Goal: Transaction & Acquisition: Download file/media

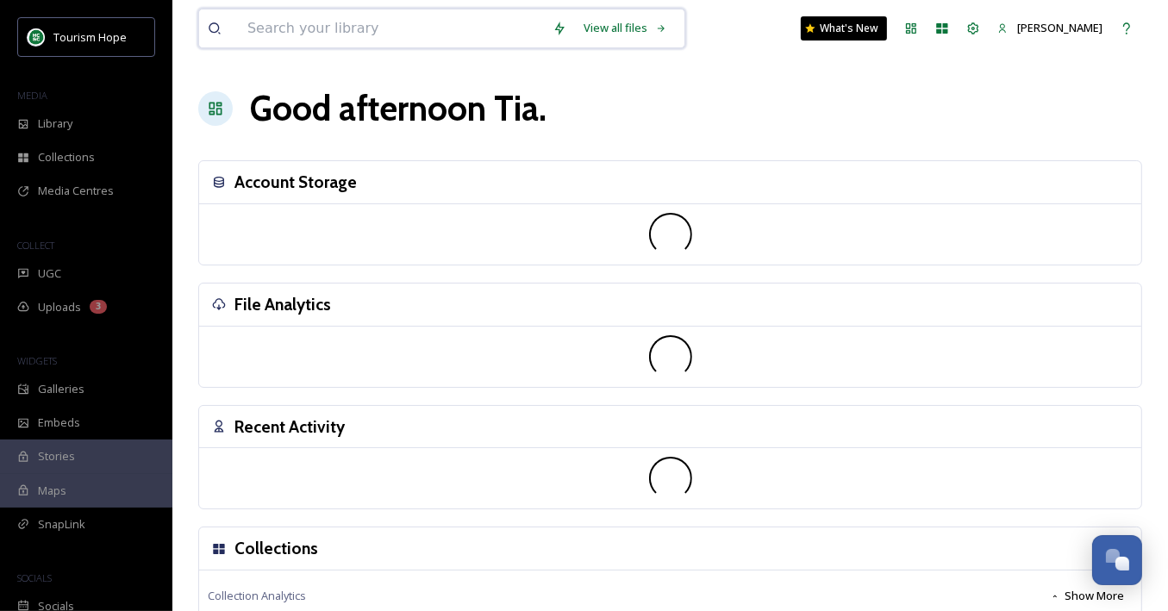
click at [290, 32] on input at bounding box center [391, 28] width 305 height 38
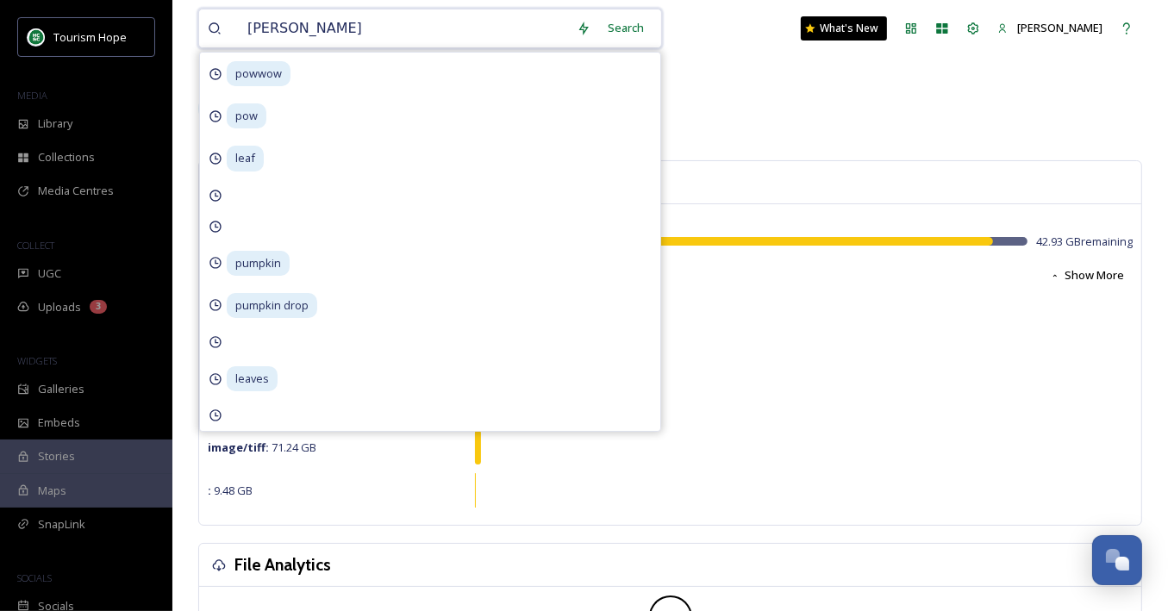
type input "[PERSON_NAME]"
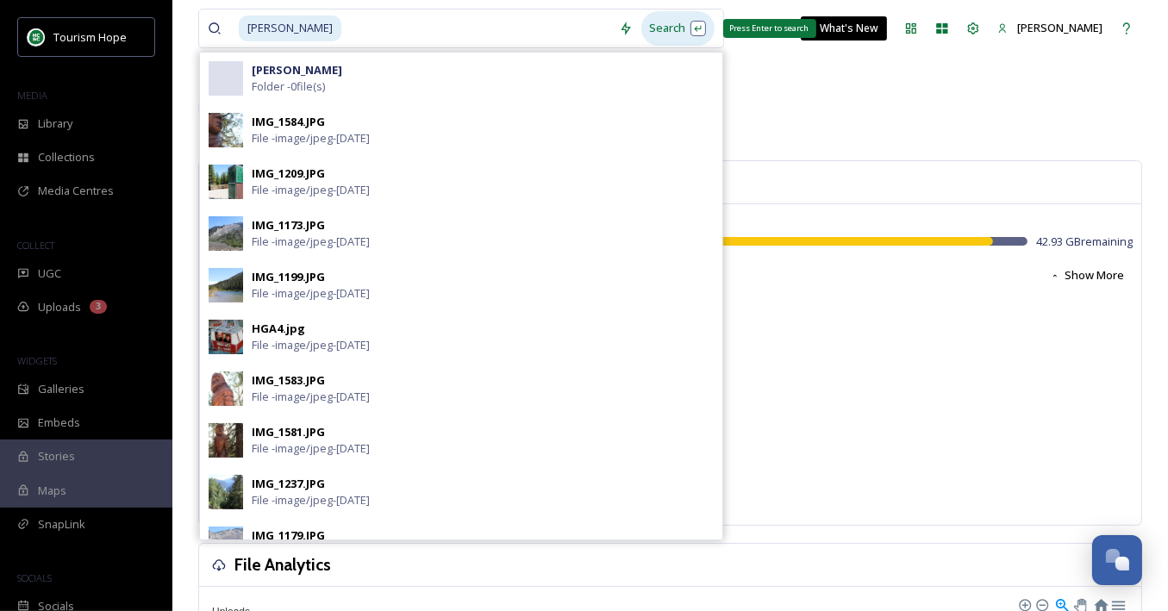
click at [658, 38] on div "Search Press Enter to search" at bounding box center [677, 28] width 73 height 34
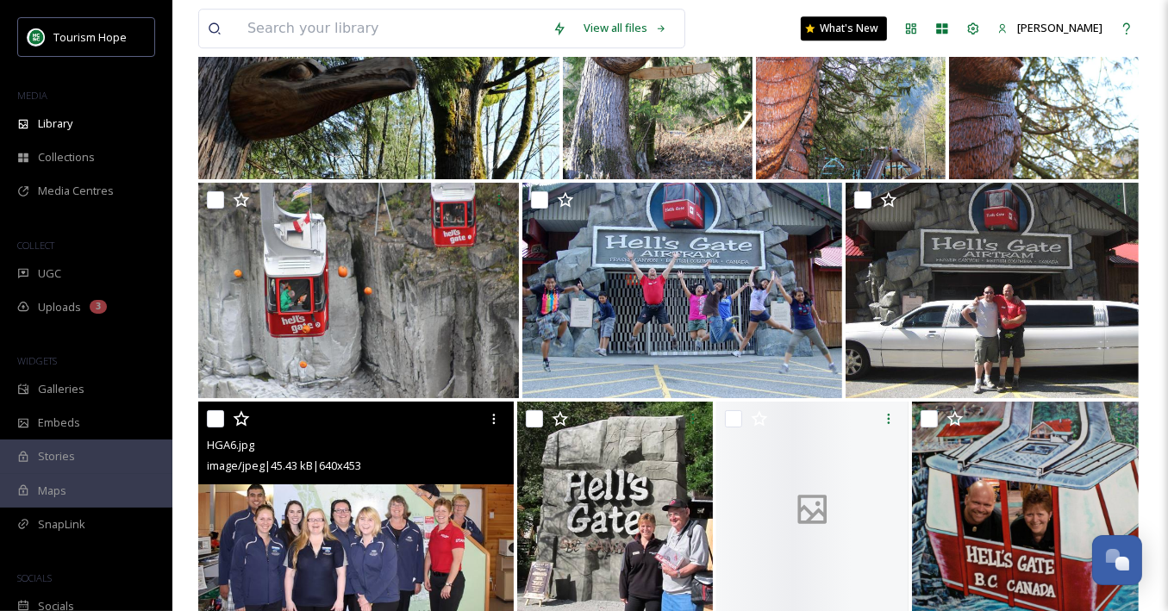
scroll to position [4575, 0]
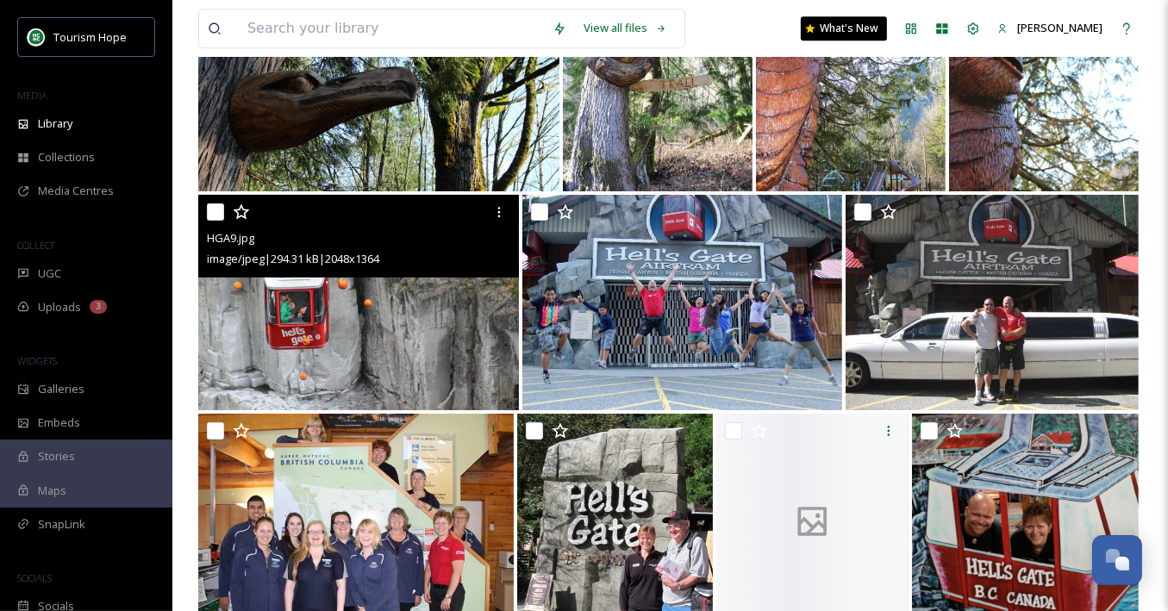
click at [378, 309] on img at bounding box center [358, 302] width 321 height 215
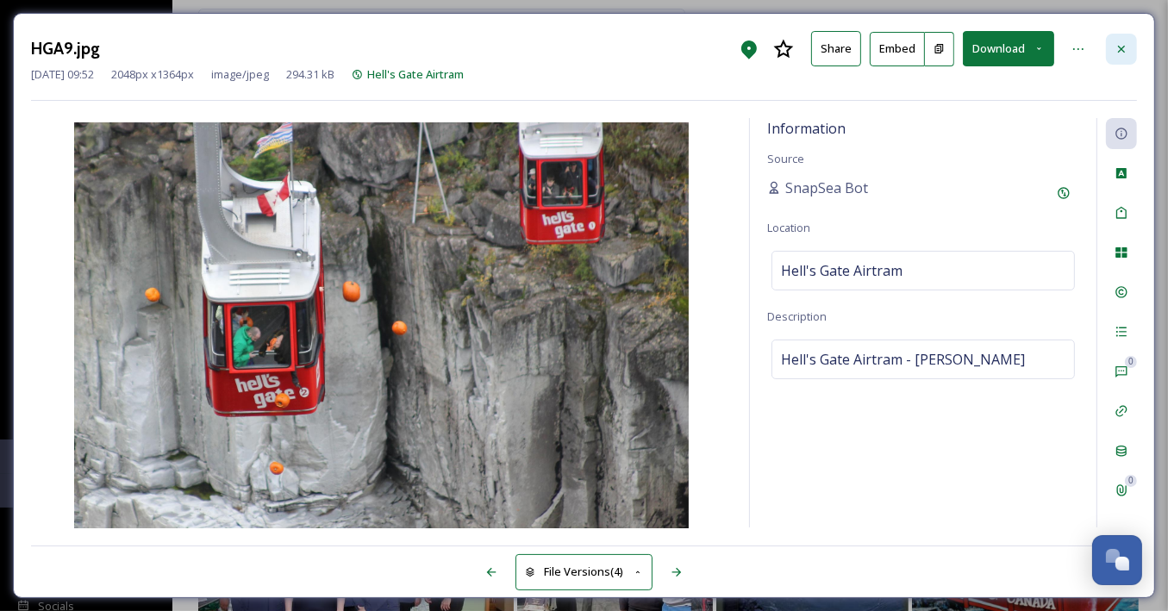
click at [1117, 53] on icon at bounding box center [1121, 49] width 14 height 14
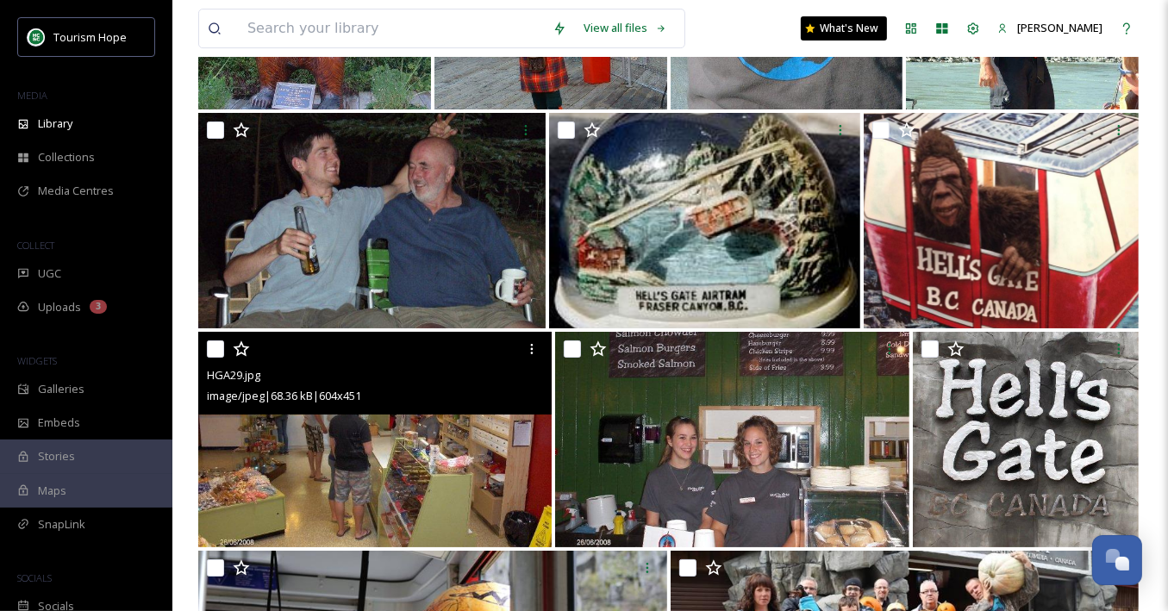
scroll to position [5647, 0]
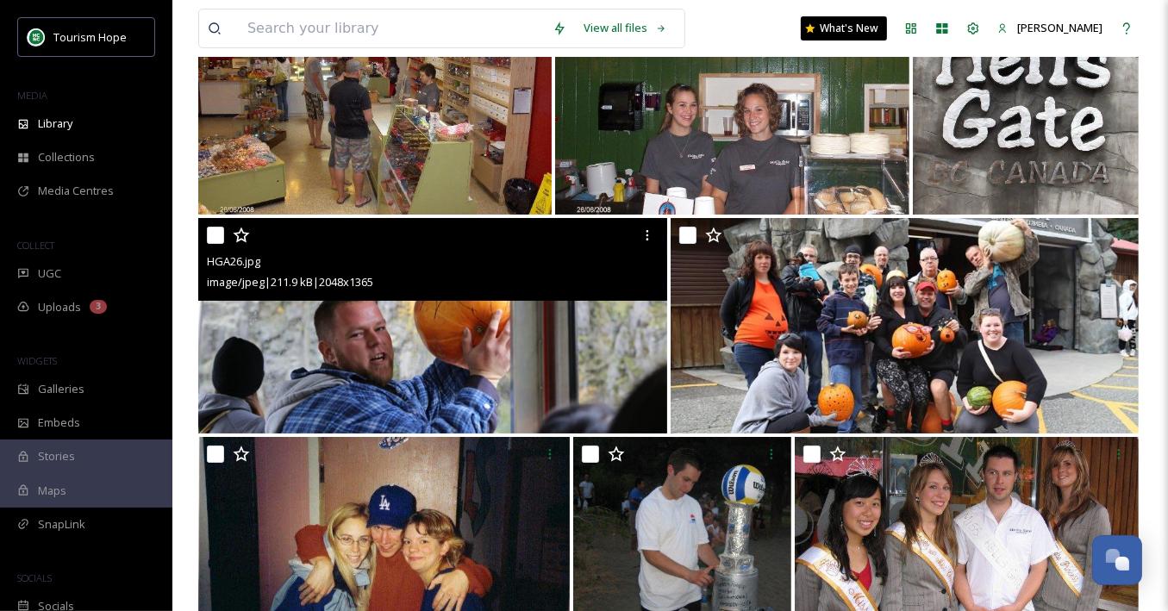
click at [426, 344] on img at bounding box center [432, 325] width 469 height 215
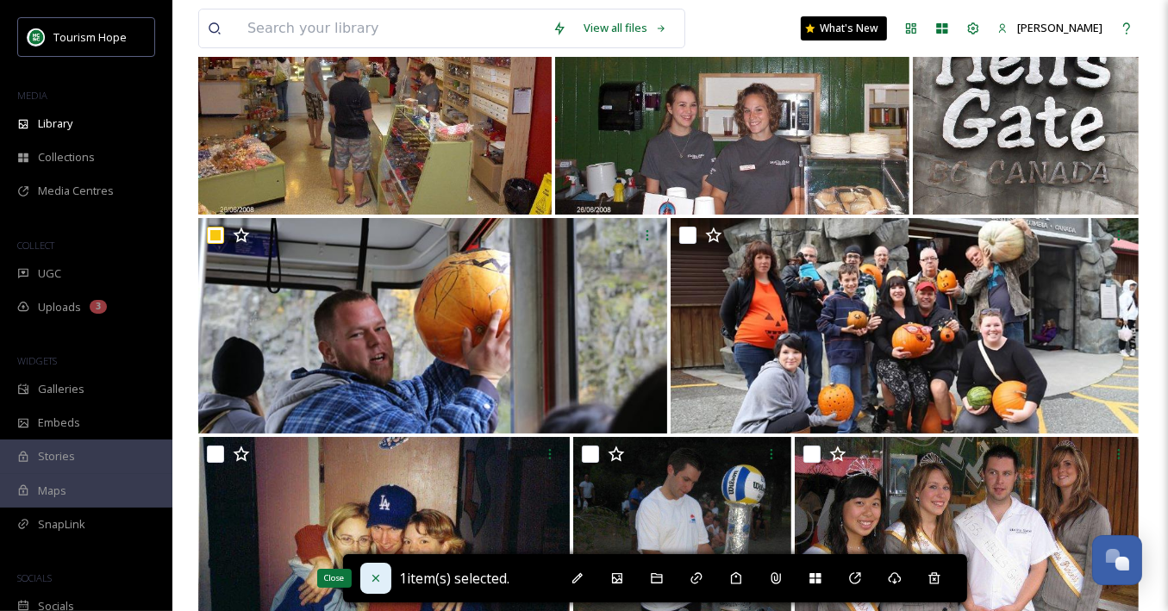
click at [371, 579] on icon at bounding box center [376, 578] width 14 height 14
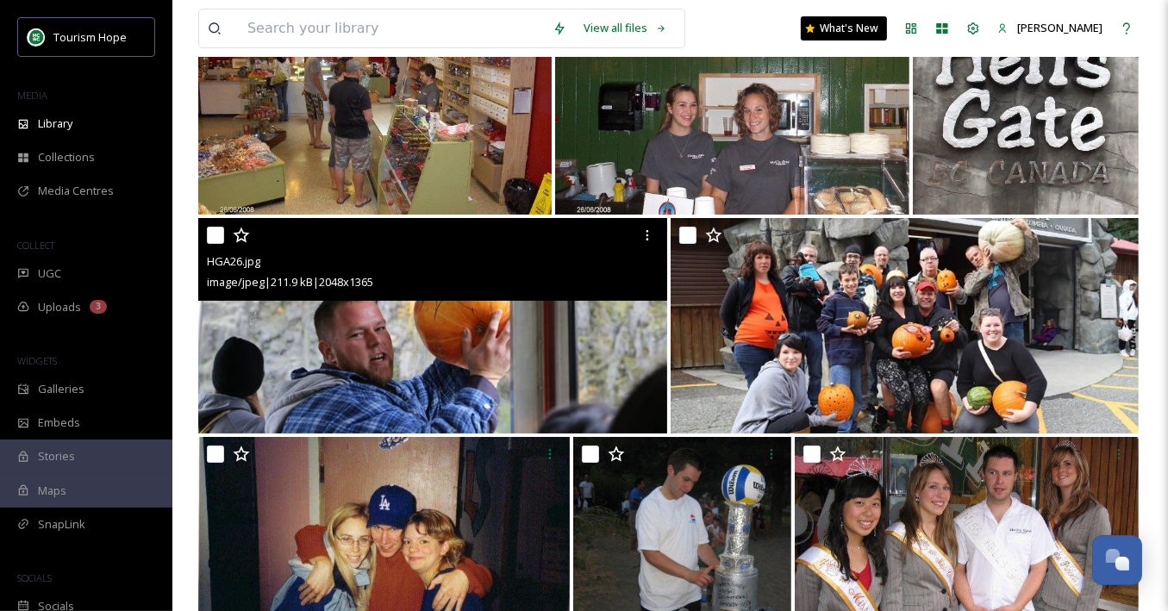
click at [458, 363] on img at bounding box center [432, 325] width 469 height 215
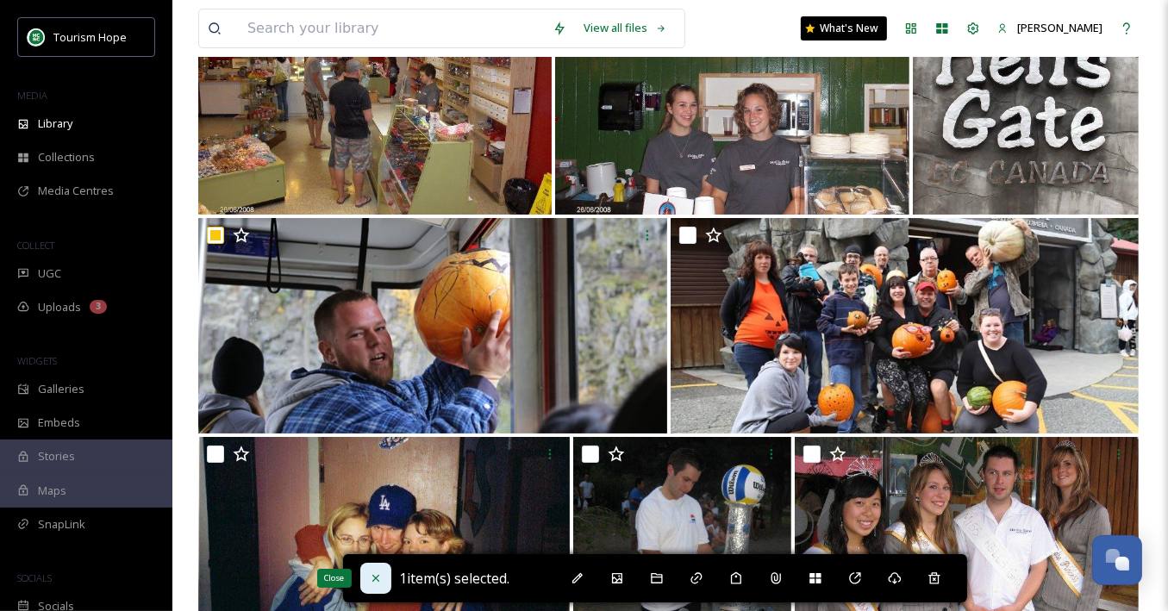
click at [377, 574] on icon at bounding box center [376, 578] width 14 height 14
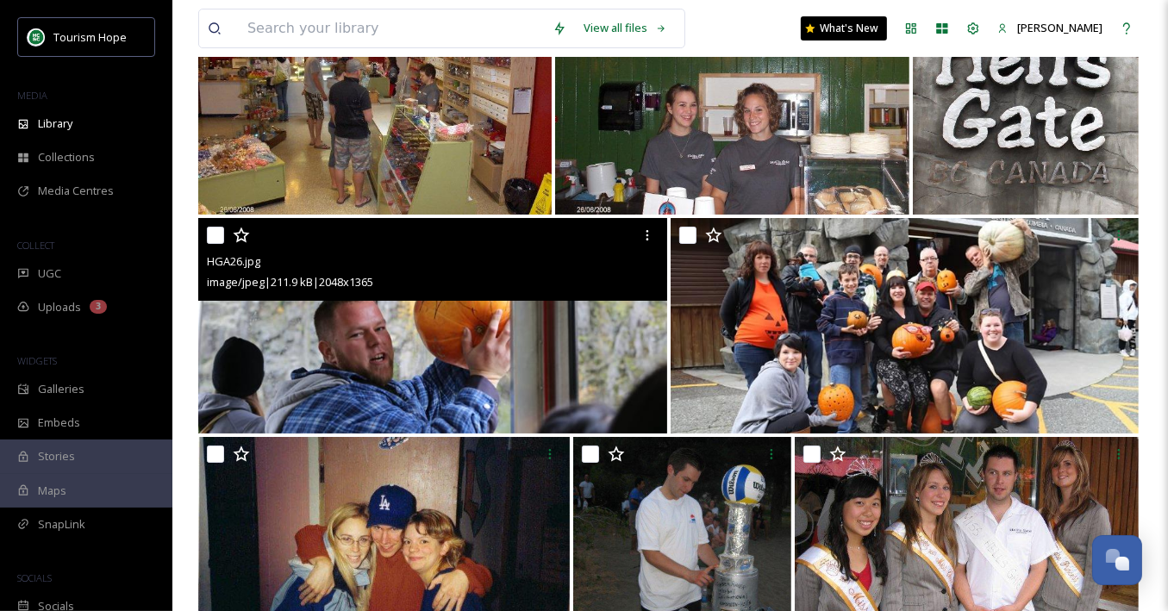
click at [443, 299] on div "HGA26.jpg image/jpeg | 211.9 kB | 2048 x 1365" at bounding box center [432, 259] width 469 height 83
click at [443, 361] on img at bounding box center [432, 325] width 469 height 215
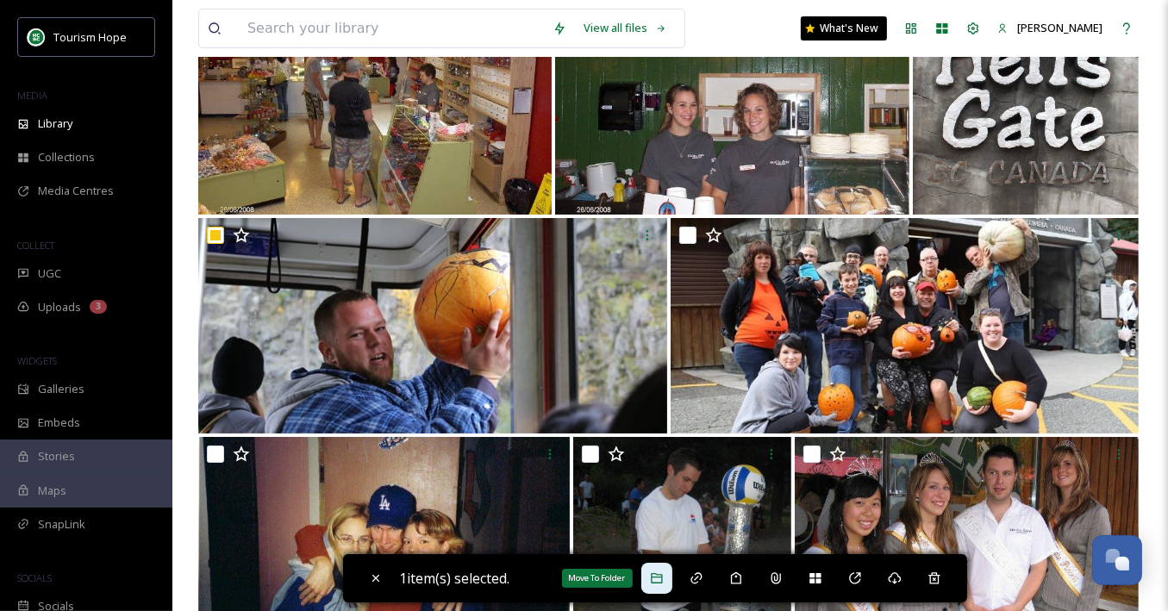
click at [662, 577] on icon at bounding box center [656, 578] width 11 height 10
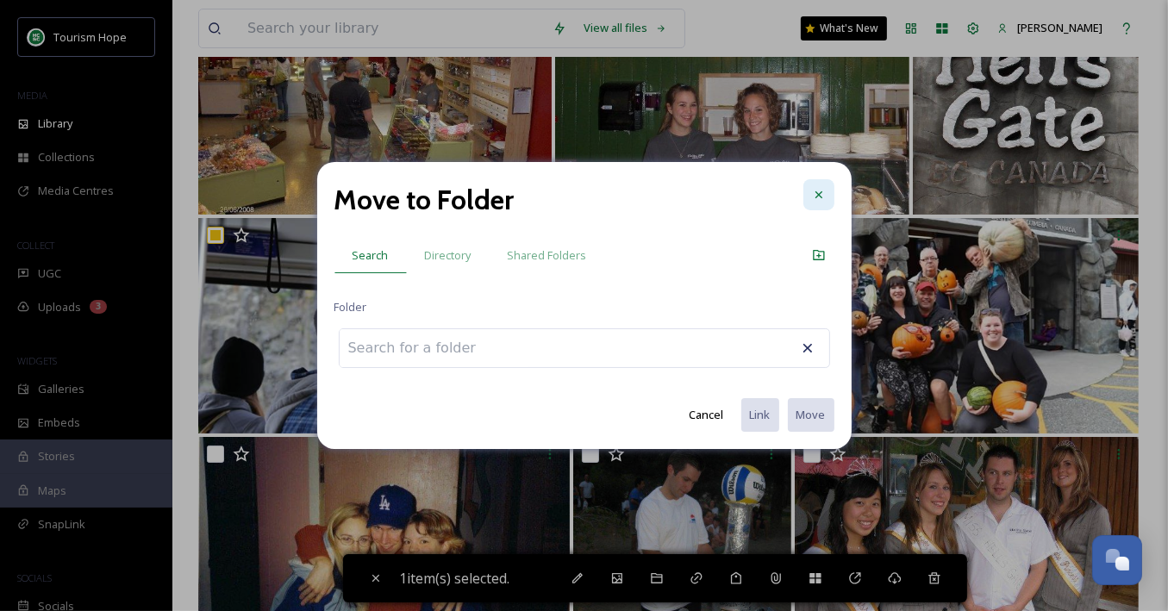
click at [815, 197] on icon at bounding box center [817, 193] width 7 height 7
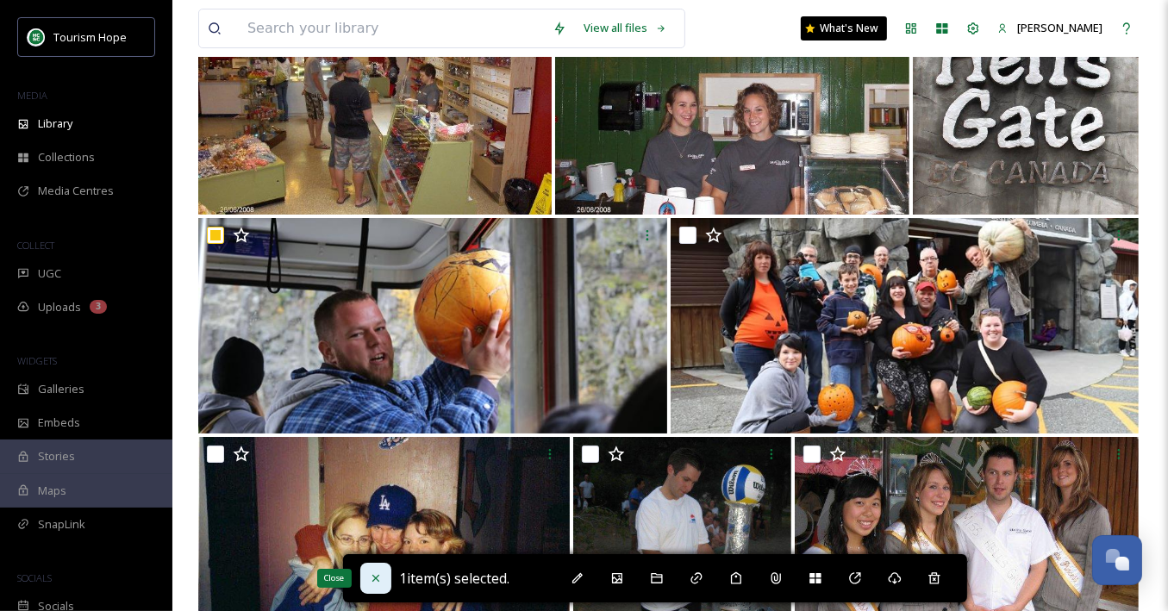
click at [376, 575] on icon at bounding box center [376, 578] width 14 height 14
checkbox input "false"
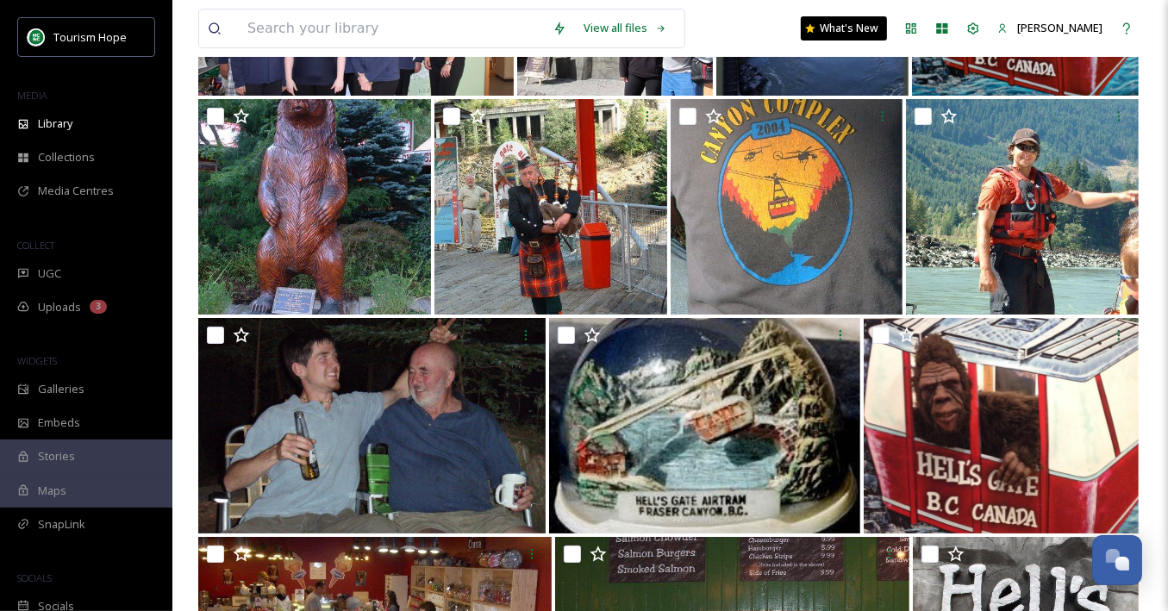
scroll to position [4772, 0]
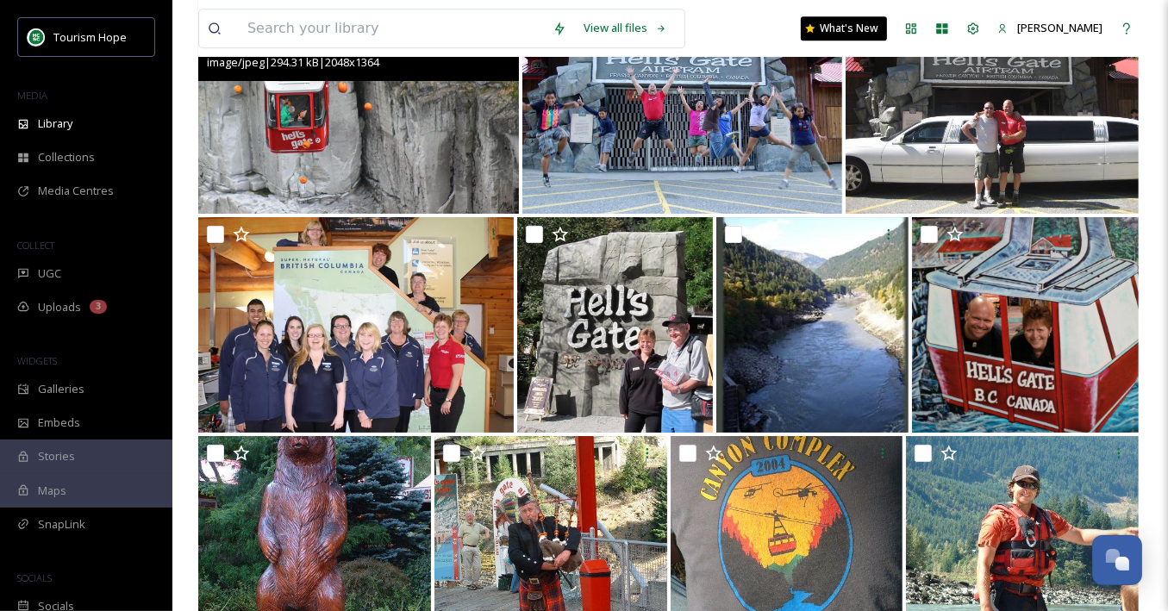
click at [411, 155] on img at bounding box center [358, 105] width 321 height 215
checkbox input "true"
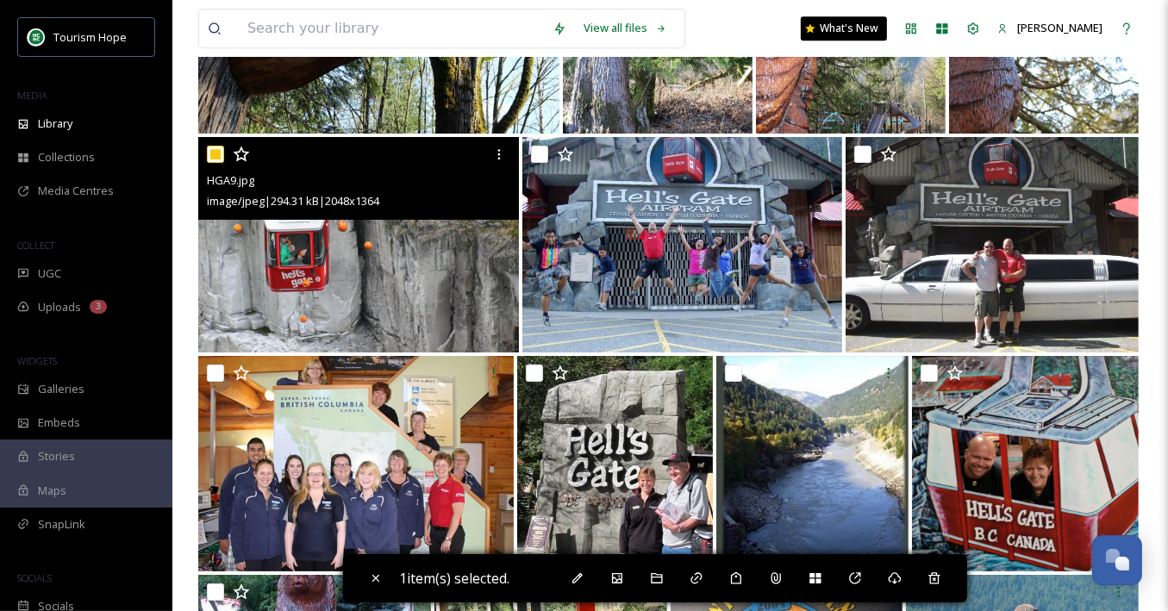
scroll to position [4633, 0]
click at [499, 152] on icon at bounding box center [499, 154] width 14 height 14
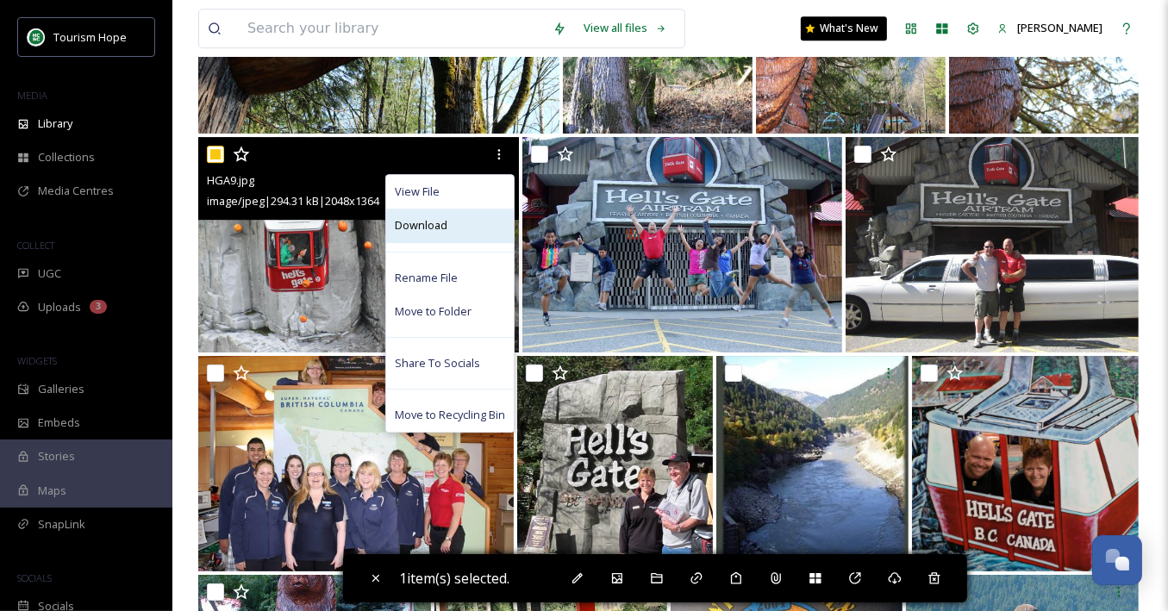
click at [489, 234] on div "Download" at bounding box center [450, 226] width 128 height 34
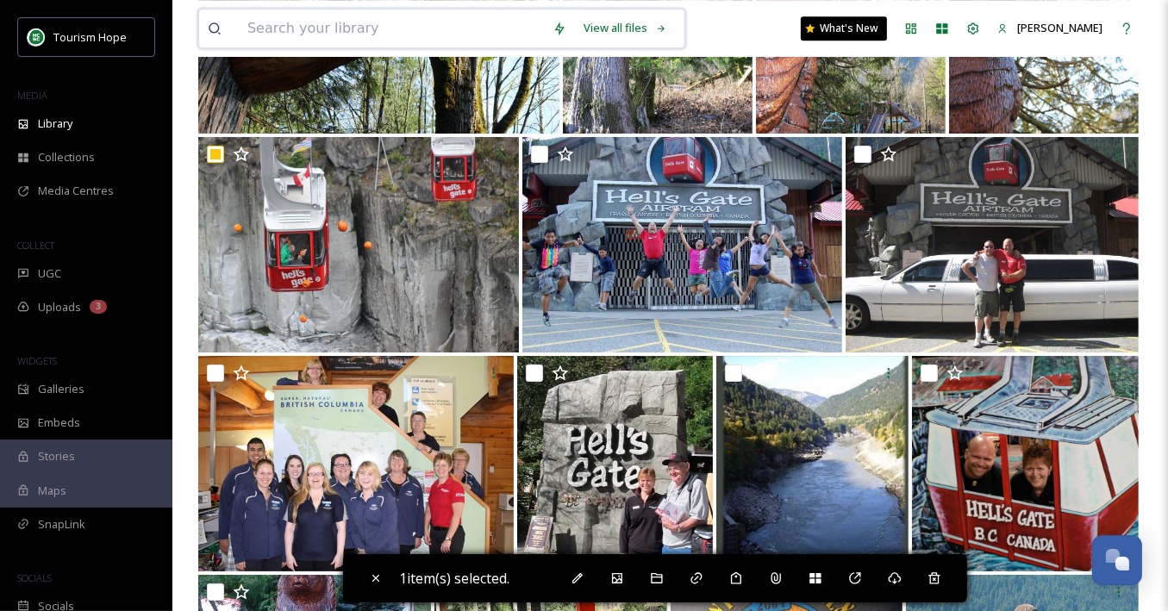
click at [333, 32] on input at bounding box center [391, 28] width 305 height 38
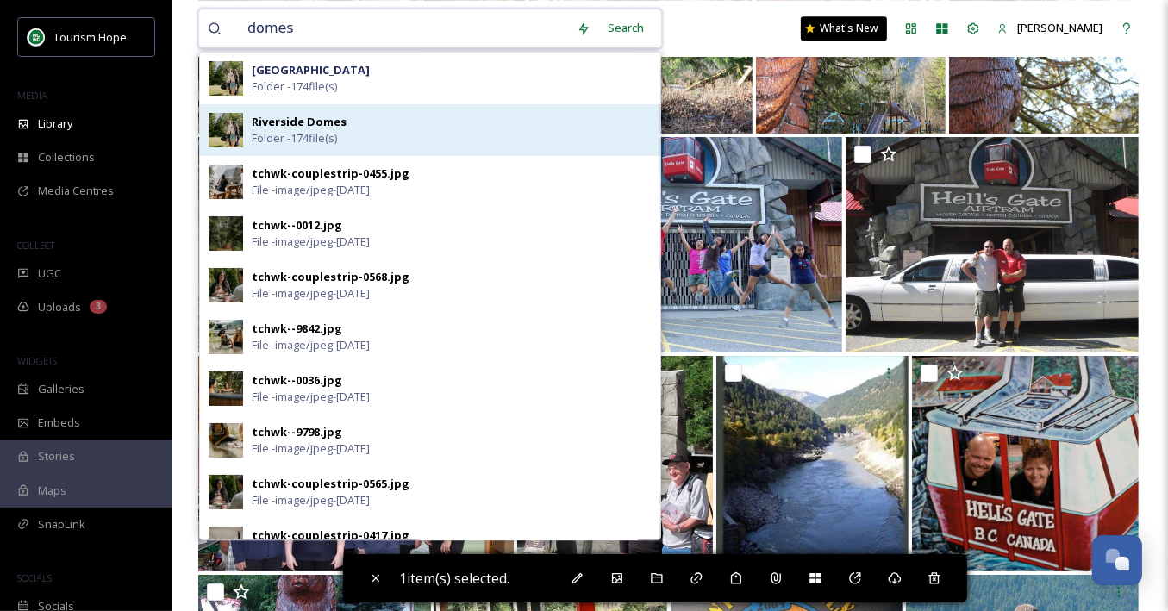
type input "domes"
click at [371, 122] on div "Riverside Domes Folder - 174 file(s)" at bounding box center [452, 130] width 400 height 33
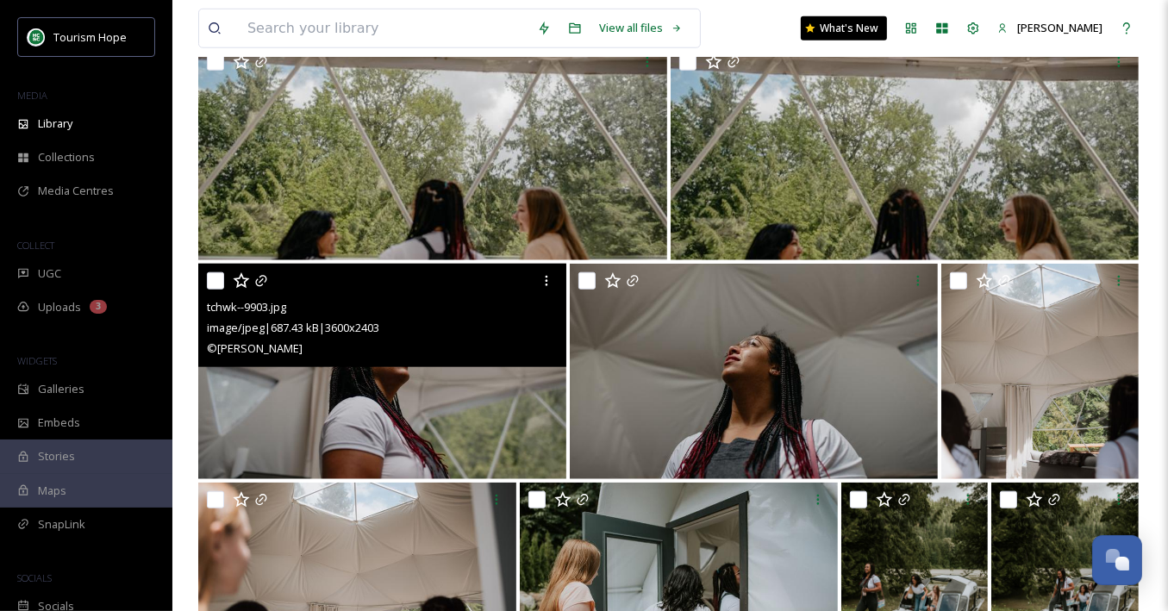
scroll to position [1506, 0]
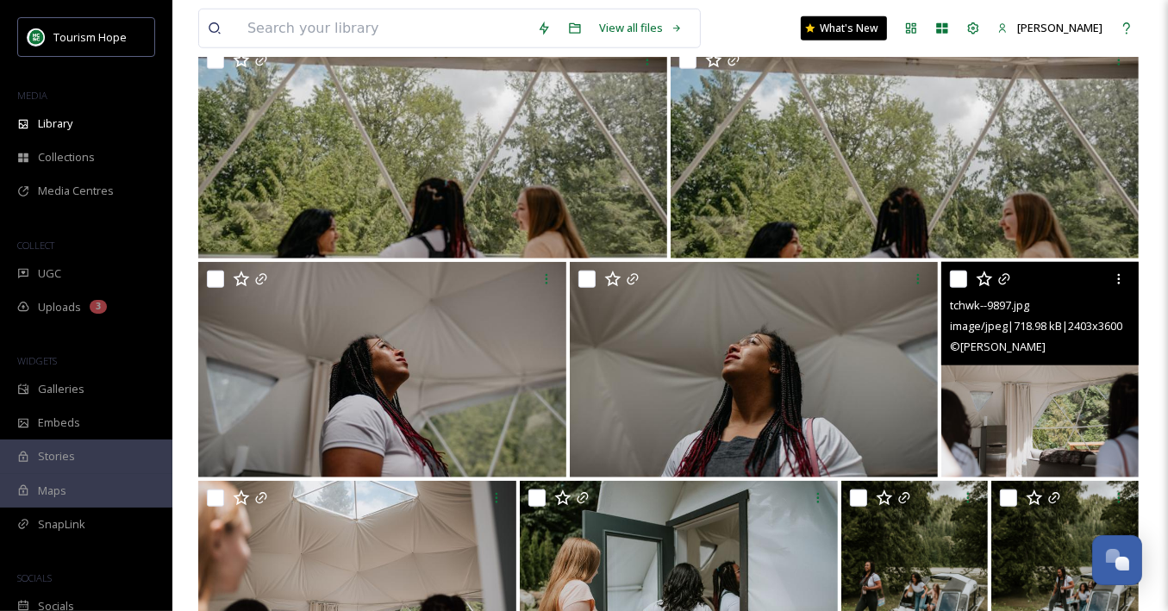
click at [996, 400] on img at bounding box center [1039, 369] width 197 height 215
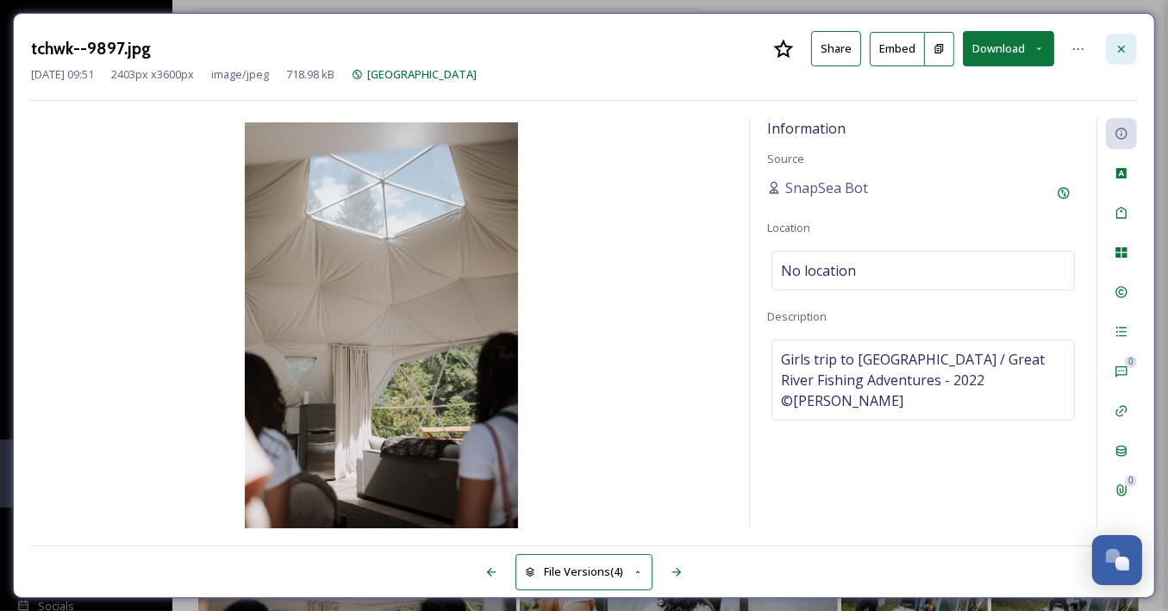
click at [1126, 52] on icon at bounding box center [1121, 49] width 14 height 14
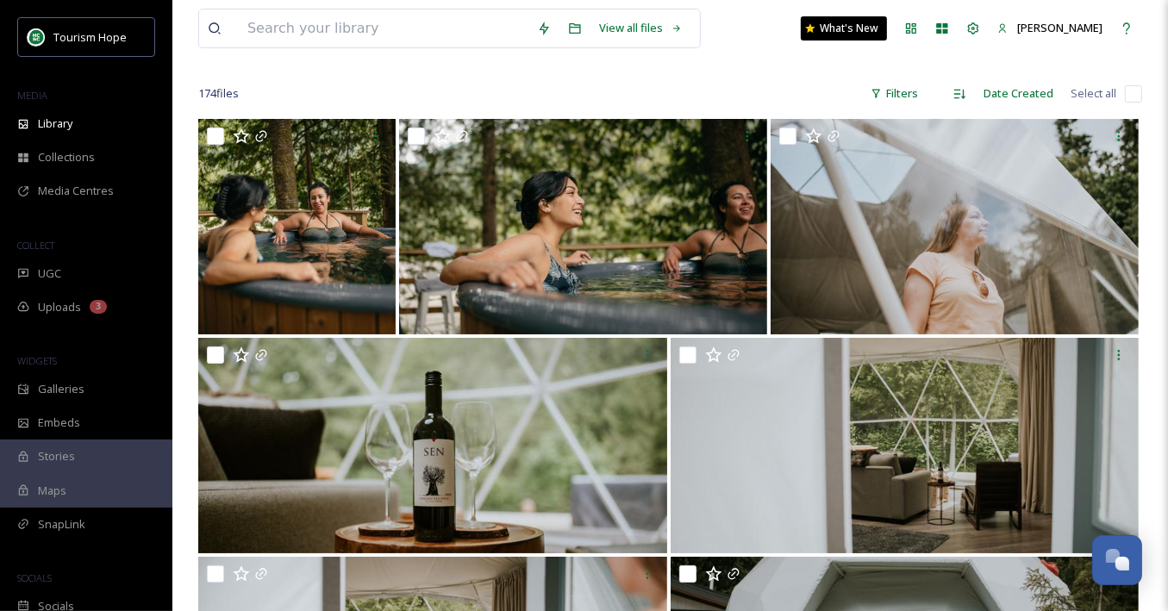
scroll to position [81, 0]
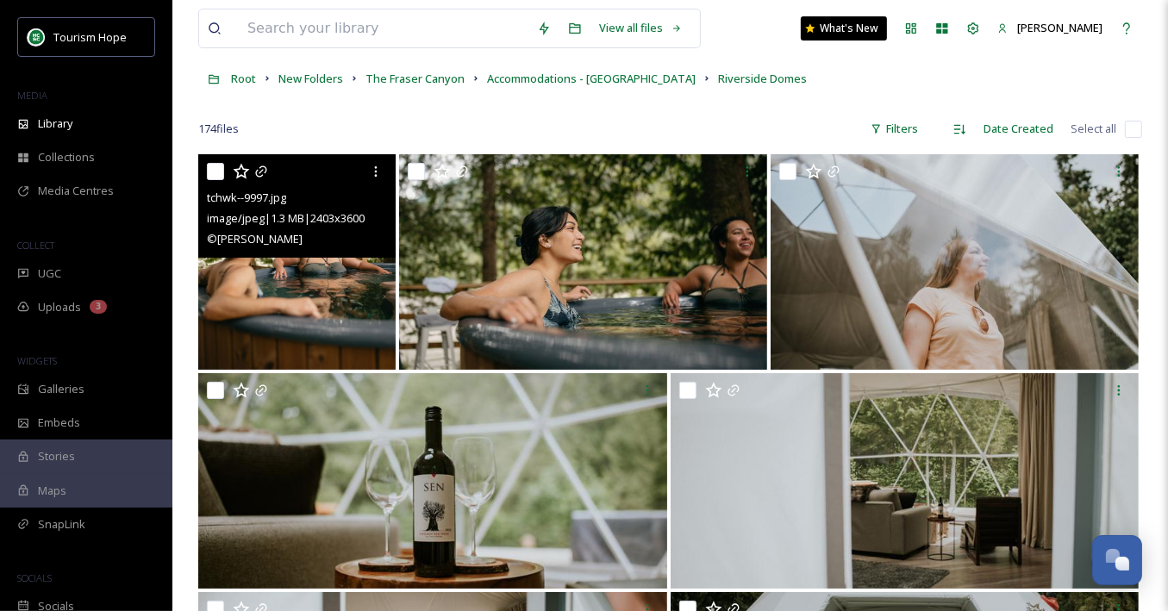
click at [333, 300] on img at bounding box center [296, 261] width 197 height 215
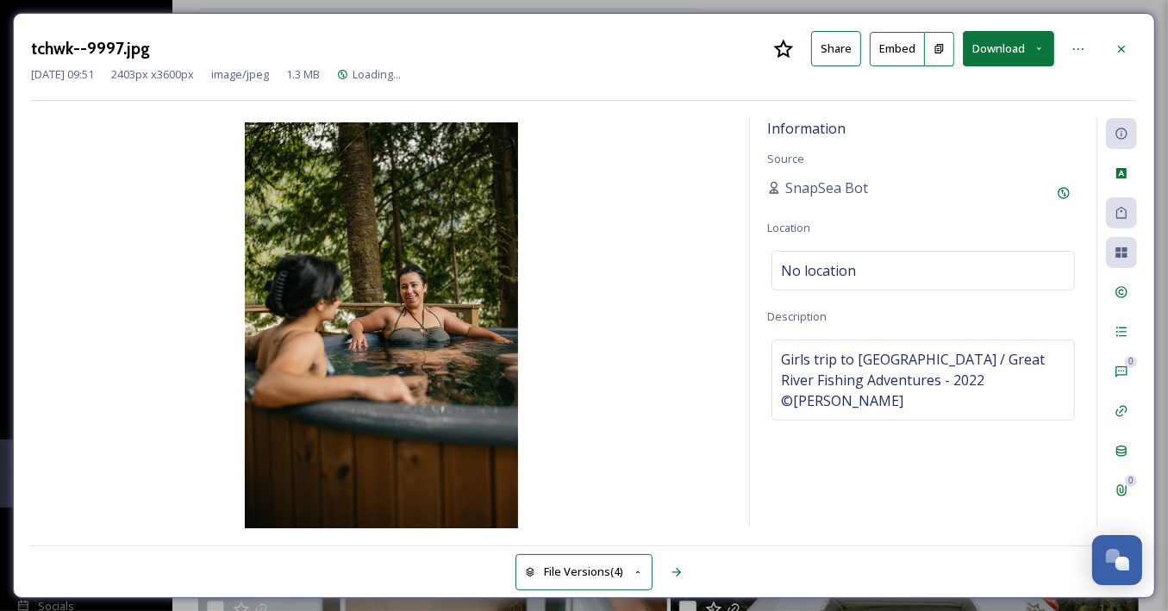
click at [1000, 48] on button "Download" at bounding box center [1008, 48] width 91 height 35
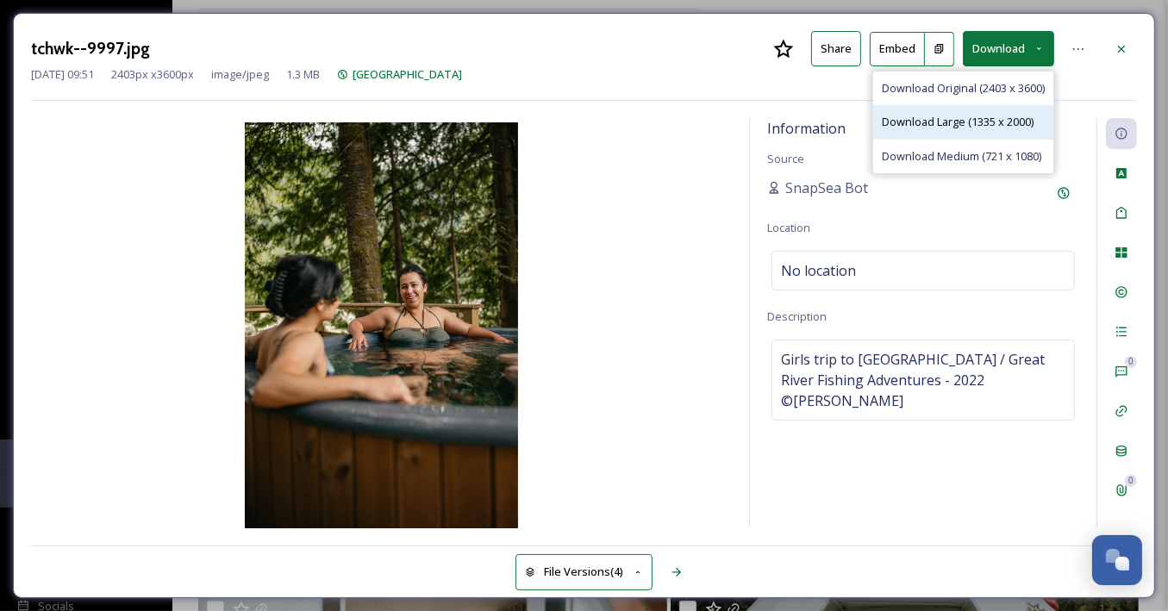
click at [993, 128] on span "Download Large (1335 x 2000)" at bounding box center [958, 122] width 152 height 16
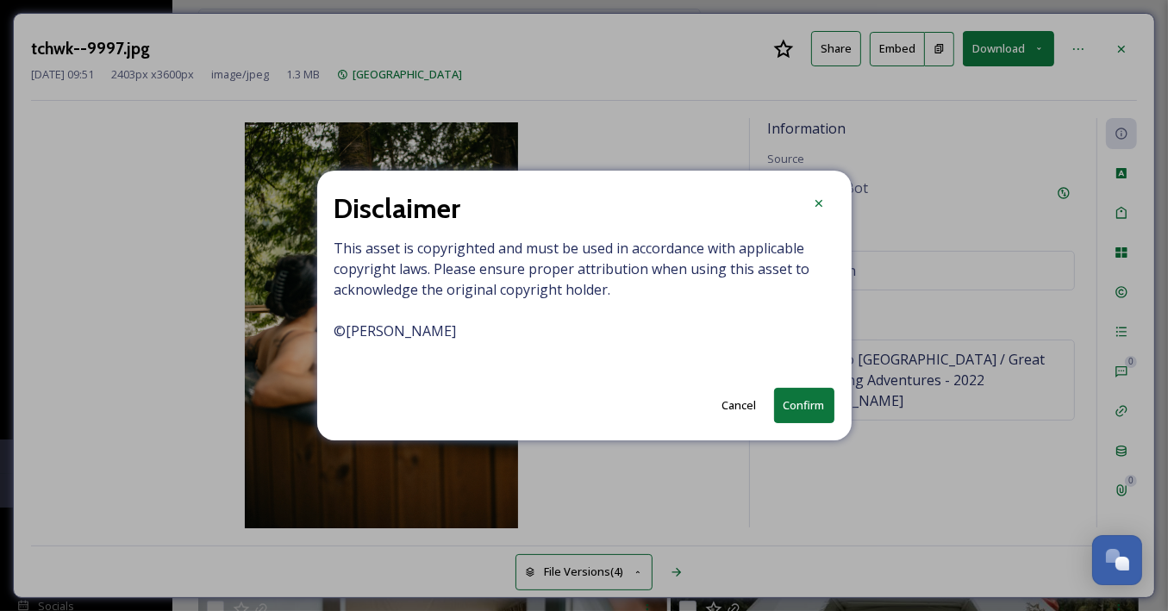
click at [819, 408] on button "Confirm" at bounding box center [804, 405] width 60 height 35
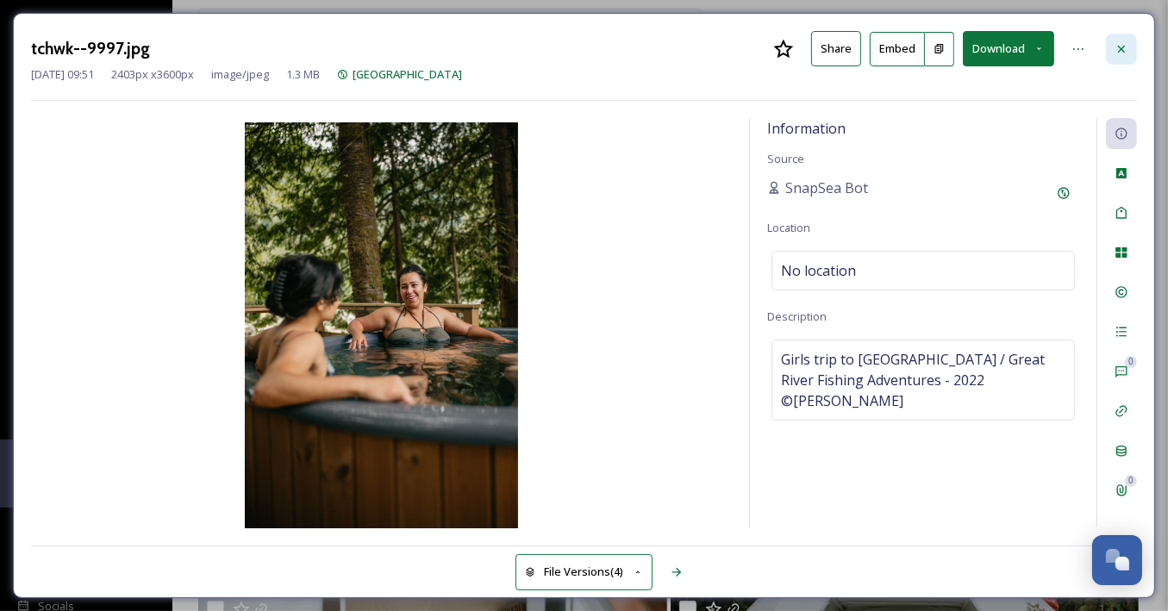
click at [1124, 51] on icon at bounding box center [1121, 49] width 14 height 14
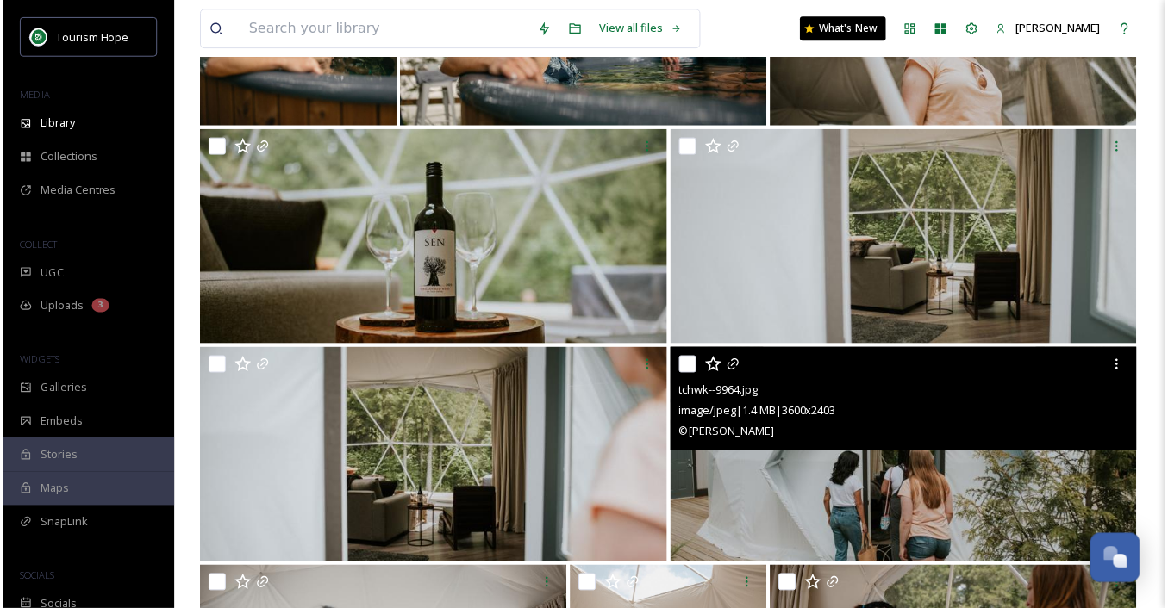
scroll to position [326, 0]
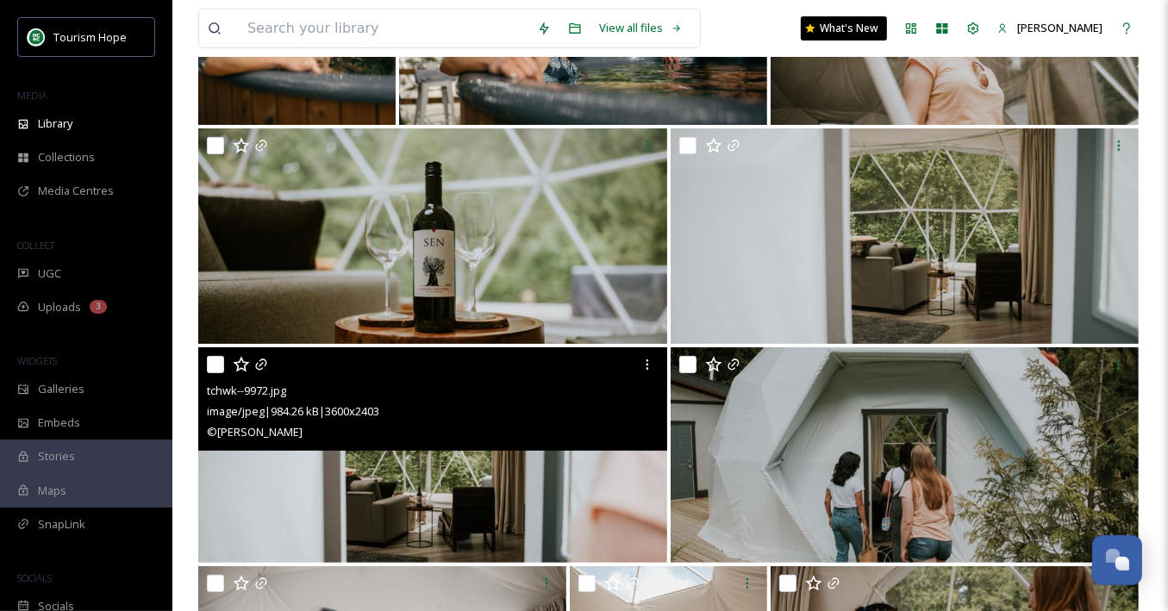
click at [527, 499] on img at bounding box center [432, 454] width 469 height 215
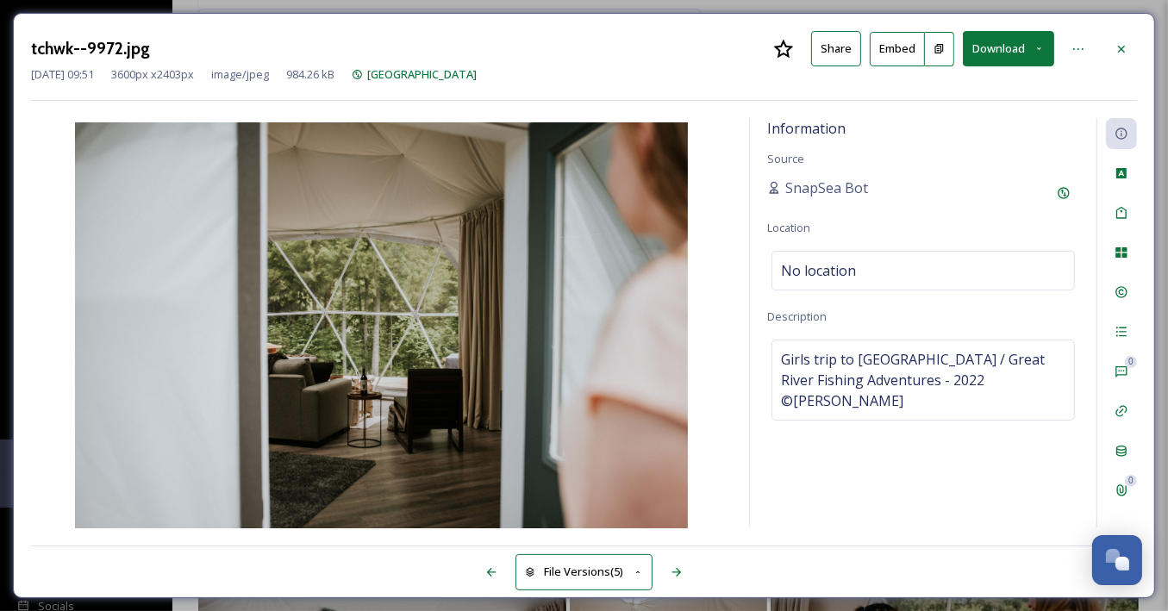
click at [1011, 52] on button "Download" at bounding box center [1008, 48] width 91 height 35
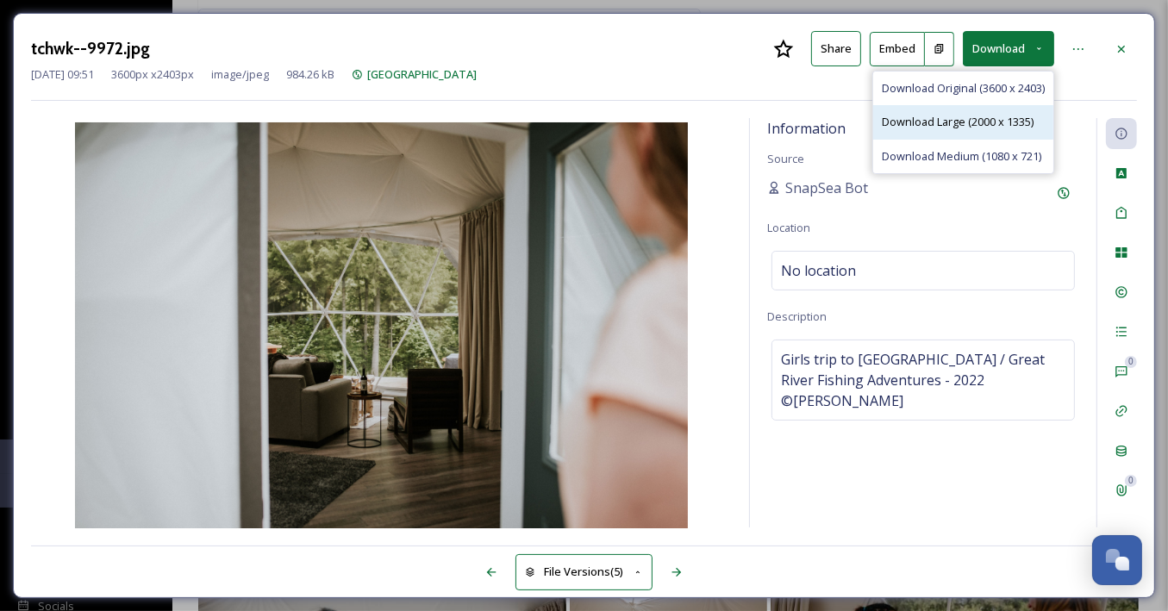
click at [1005, 114] on span "Download Large (2000 x 1335)" at bounding box center [958, 122] width 152 height 16
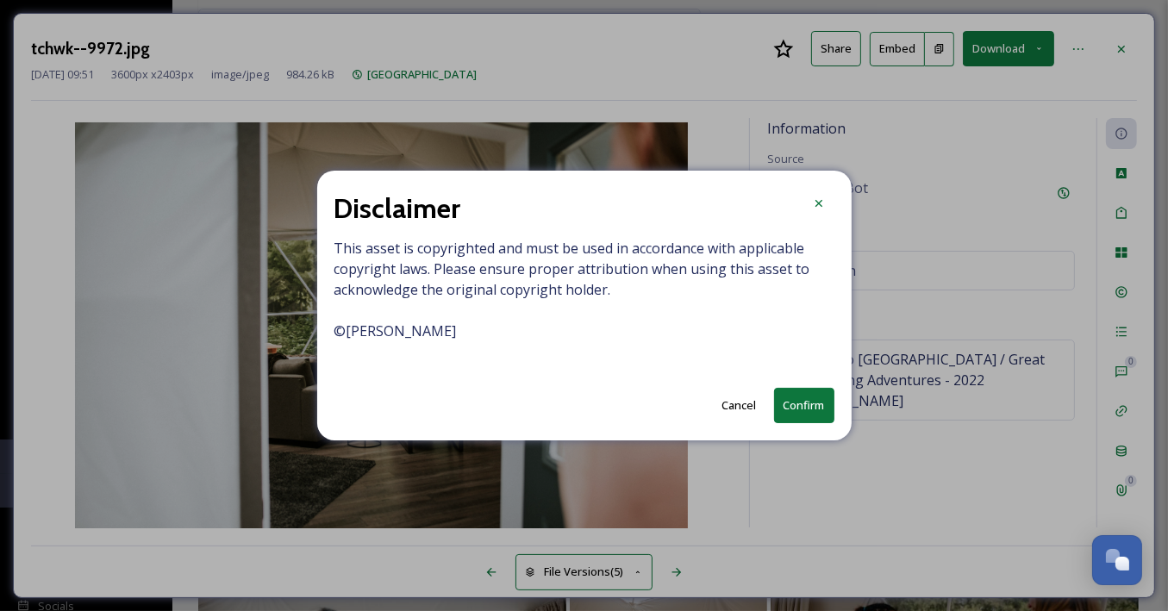
click at [813, 402] on button "Confirm" at bounding box center [804, 405] width 60 height 35
